Goal: Find specific page/section: Find specific page/section

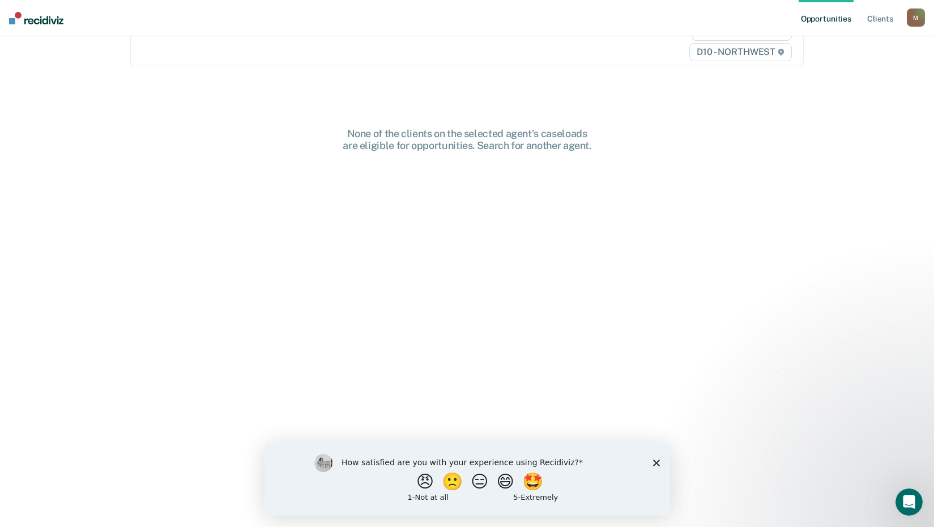
scroll to position [72, 0]
click at [533, 485] on button "🤩" at bounding box center [533, 481] width 31 height 23
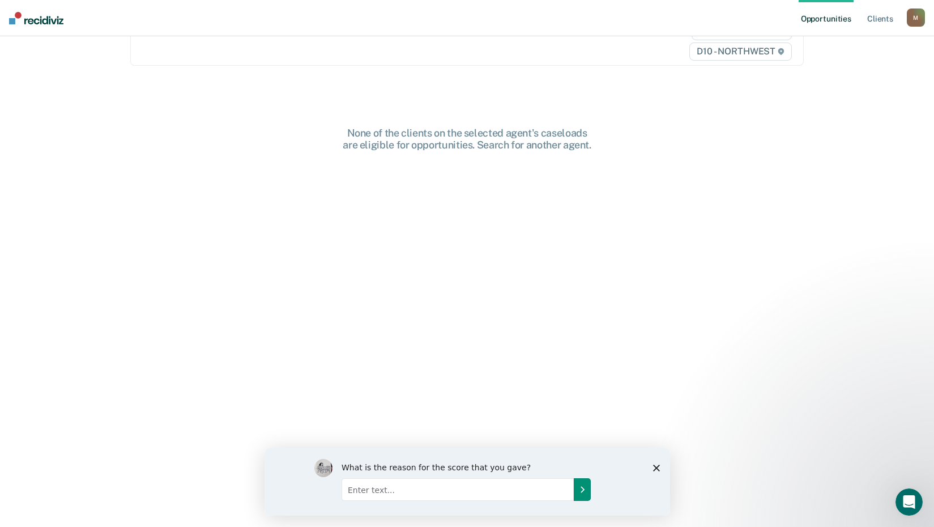
click at [590, 484] on button "Submit your response" at bounding box center [581, 488] width 17 height 23
click at [580, 484] on icon "Submit your response" at bounding box center [581, 488] width 9 height 9
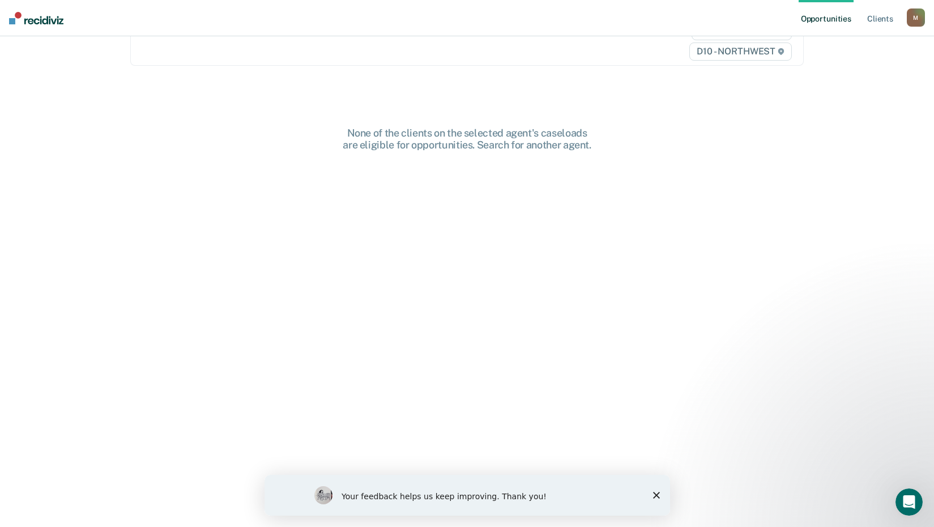
click at [652, 497] on icon "Close survey" at bounding box center [655, 495] width 7 height 7
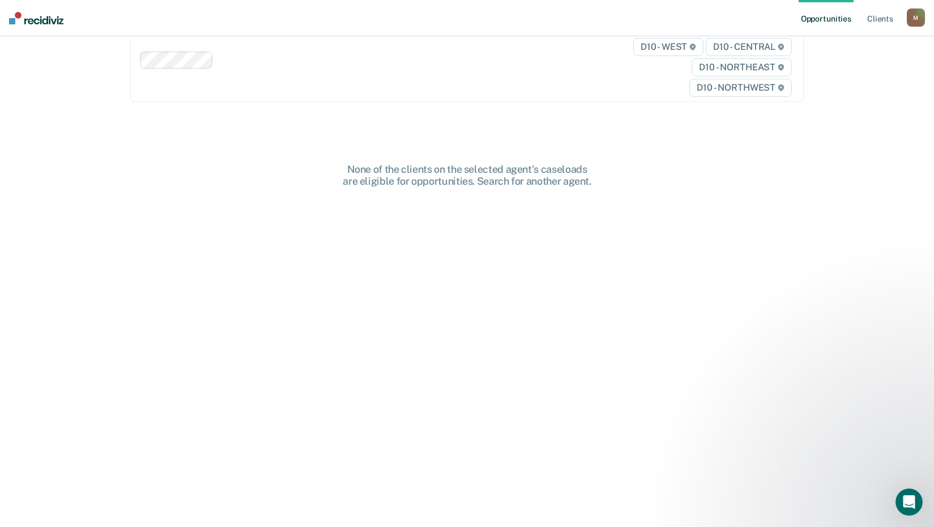
scroll to position [0, 0]
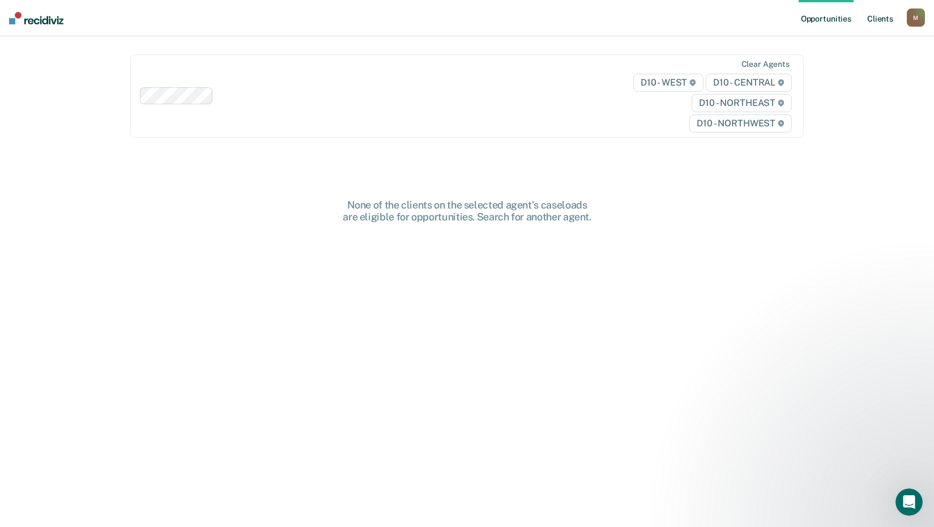
click at [881, 19] on link "Client s" at bounding box center [880, 18] width 31 height 36
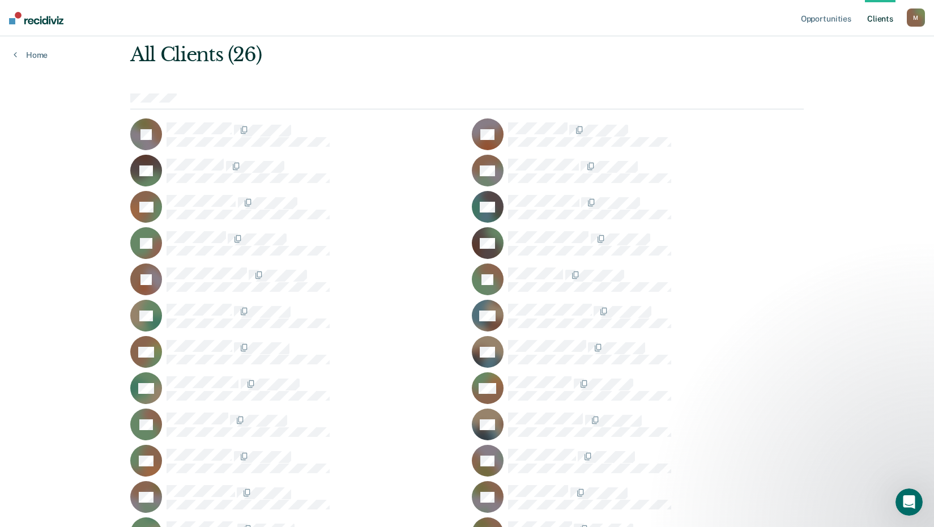
scroll to position [210, 0]
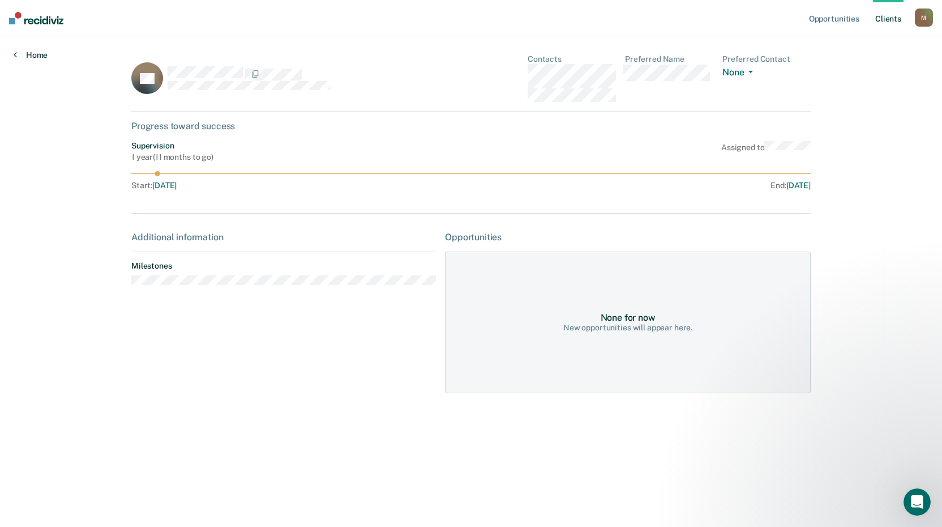
click at [32, 54] on link "Home" at bounding box center [31, 55] width 34 height 10
